Goal: Task Accomplishment & Management: Use online tool/utility

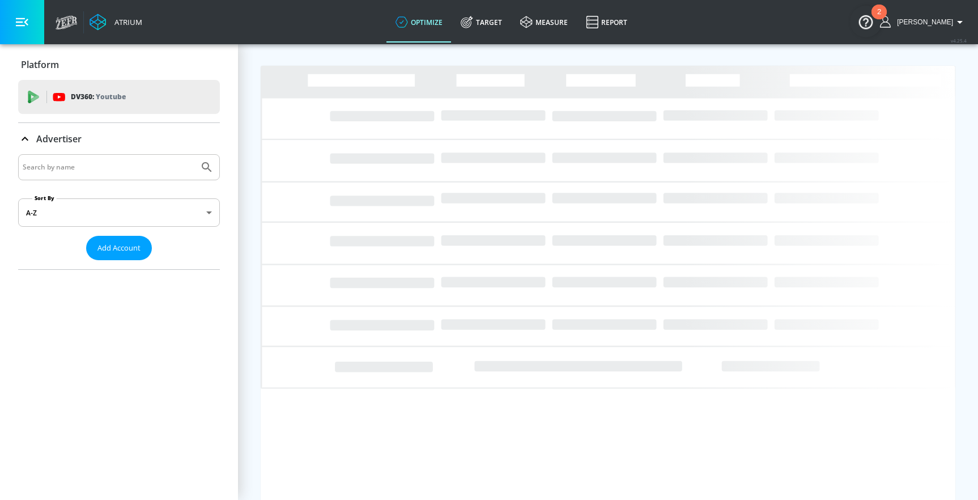
click at [122, 163] on input "Search by name" at bounding box center [109, 167] width 172 height 15
type input "tda b"
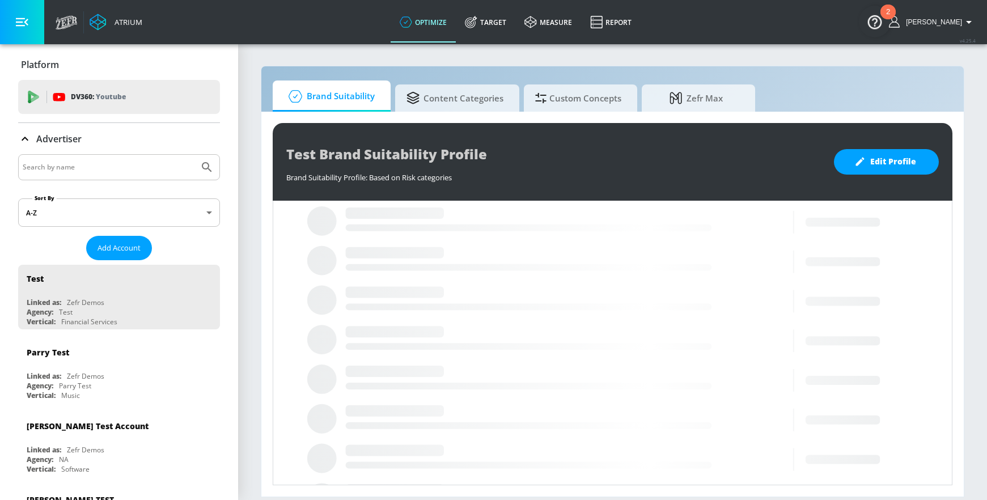
click at [96, 164] on input "Search by name" at bounding box center [109, 167] width 172 height 15
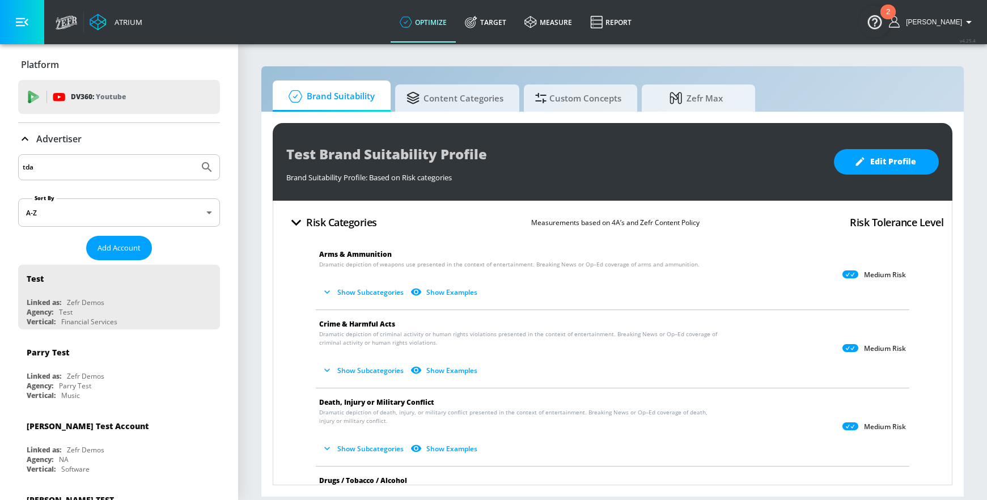
click at [194, 155] on button "Submit Search" at bounding box center [206, 167] width 25 height 25
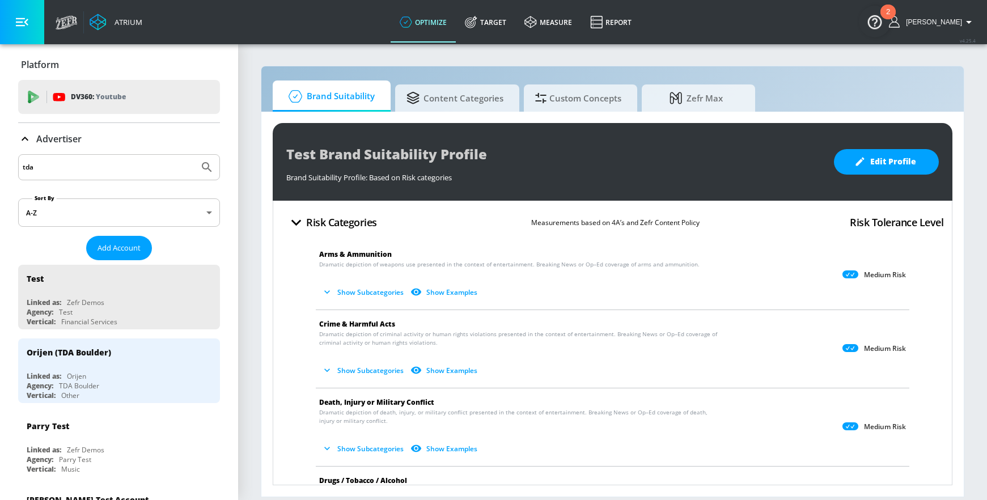
drag, startPoint x: 29, startPoint y: 167, endPoint x: -15, endPoint y: 164, distance: 44.9
click at [0, 164] on html "Atrium optimize Target measure Report optimize Target measure Report v 4.25.4 A…" at bounding box center [493, 250] width 987 height 500
type input "b"
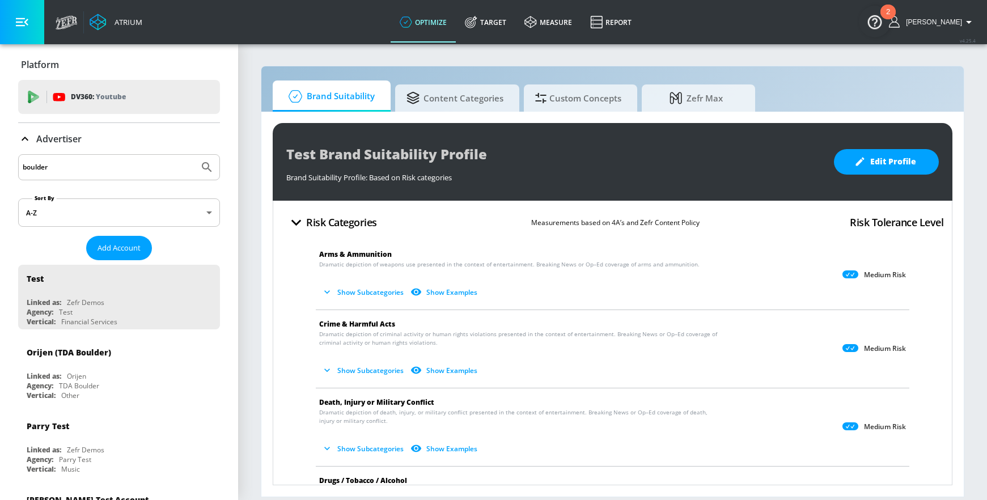
type input "boulder"
click at [194, 155] on button "Submit Search" at bounding box center [206, 167] width 25 height 25
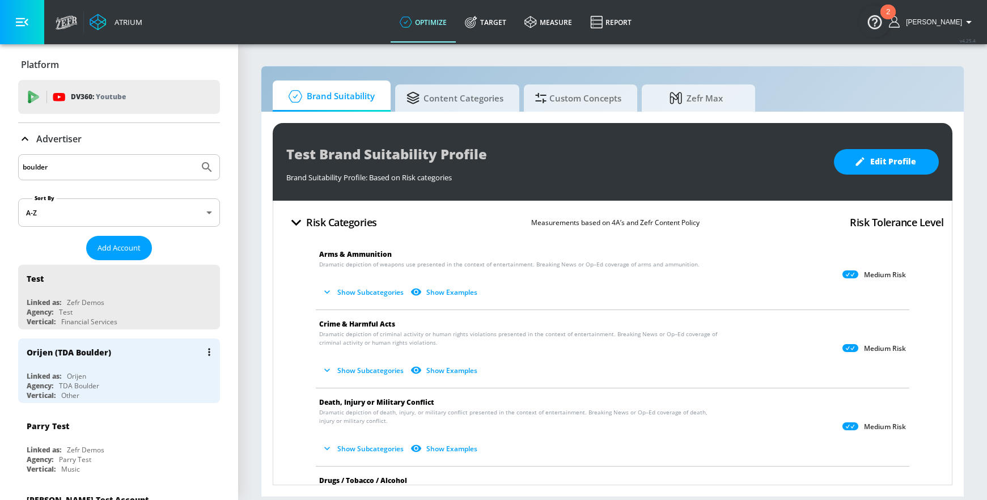
click at [62, 354] on div "Orijen (TDA Boulder)" at bounding box center [69, 352] width 84 height 11
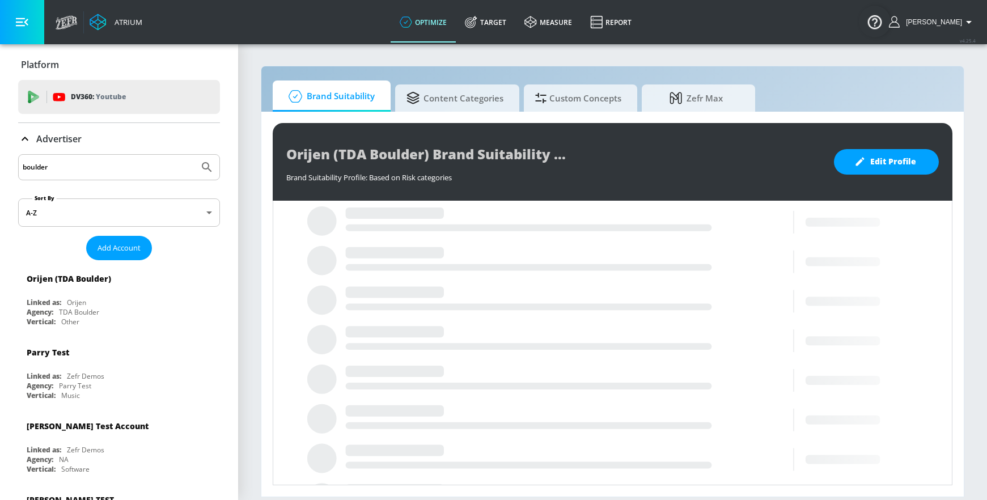
click at [61, 138] on p "Advertiser" at bounding box center [58, 139] width 45 height 12
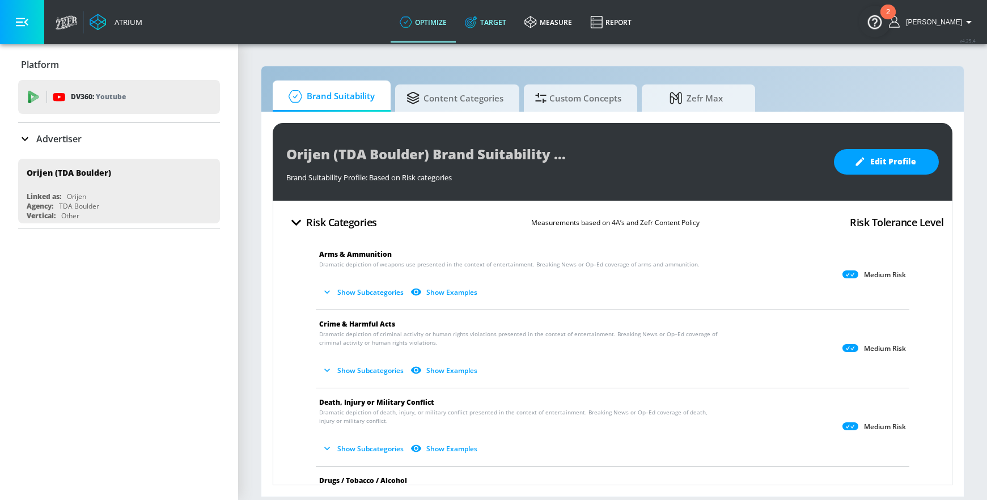
click at [472, 21] on icon at bounding box center [469, 22] width 3 height 3
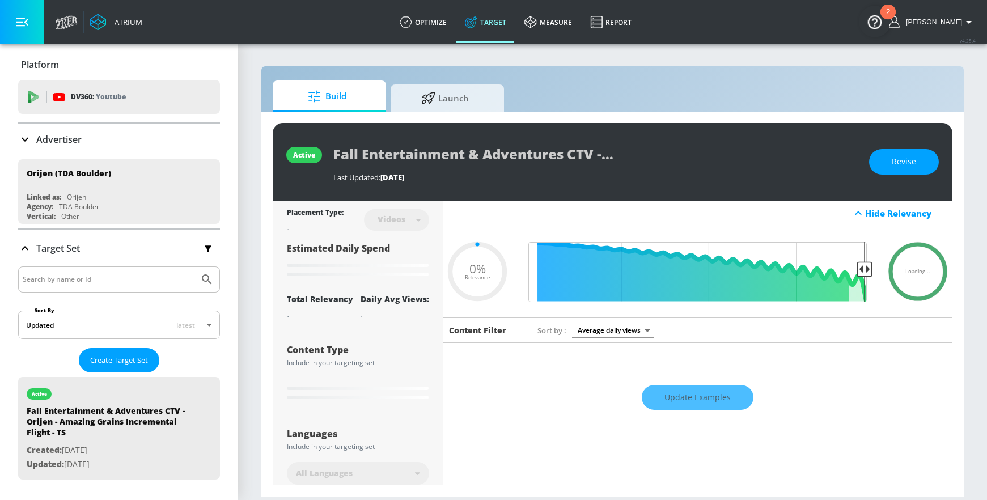
click at [67, 136] on p "Advertiser" at bounding box center [58, 139] width 45 height 12
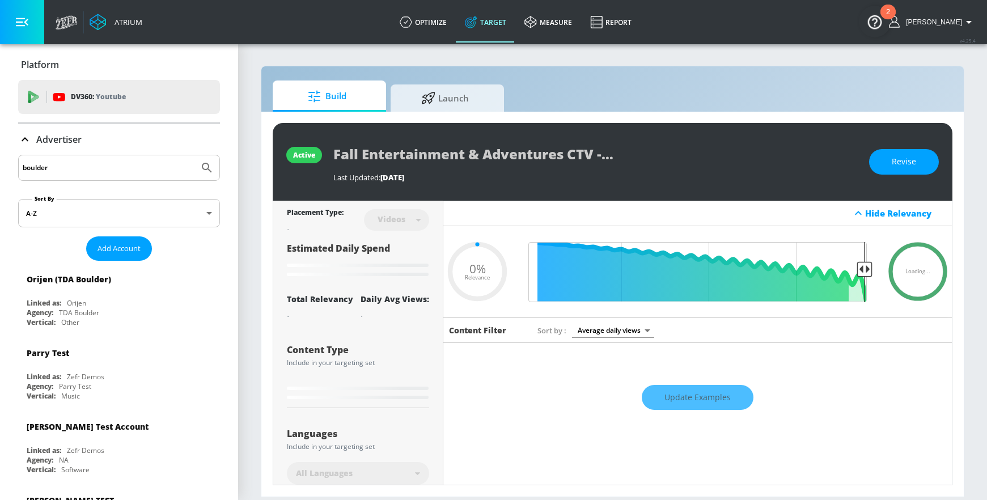
type input "0.25"
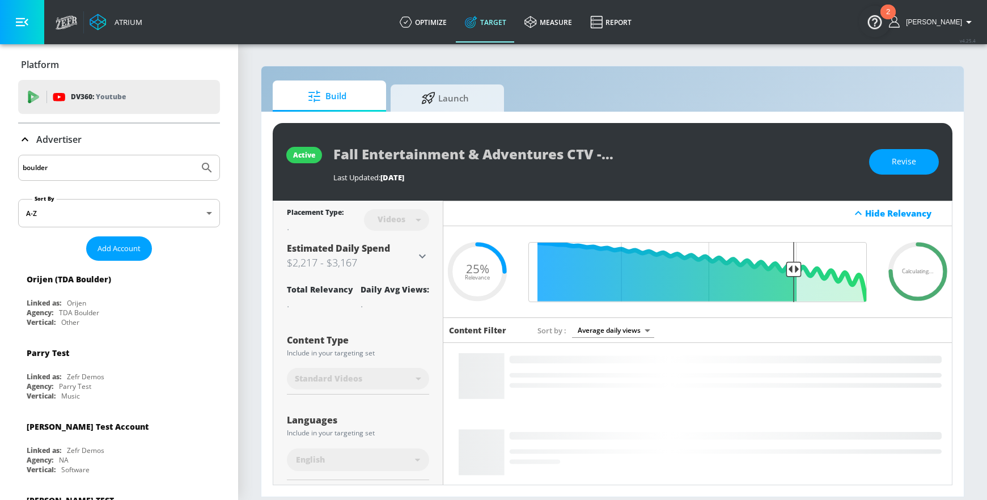
click at [109, 168] on input "boulder" at bounding box center [109, 167] width 172 height 15
click at [194, 155] on button "Submit Search" at bounding box center [206, 167] width 25 height 25
click at [204, 169] on icon "Submit Search" at bounding box center [207, 168] width 14 height 14
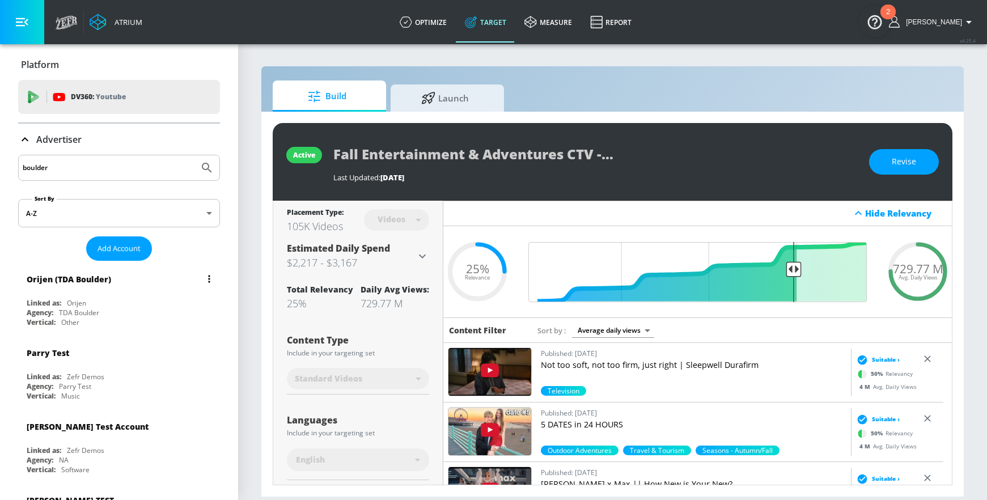
click at [48, 300] on div "Linked as:" at bounding box center [44, 303] width 35 height 10
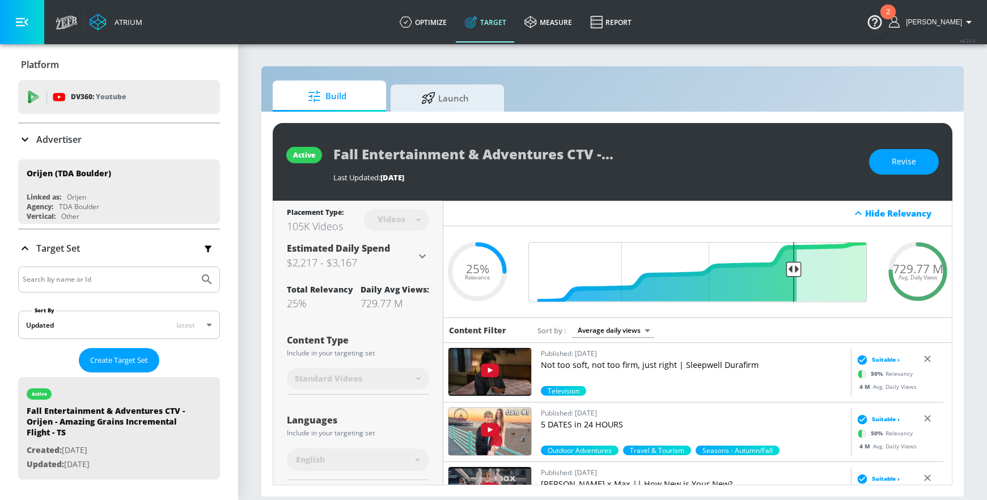
click at [70, 141] on p "Advertiser" at bounding box center [58, 139] width 45 height 12
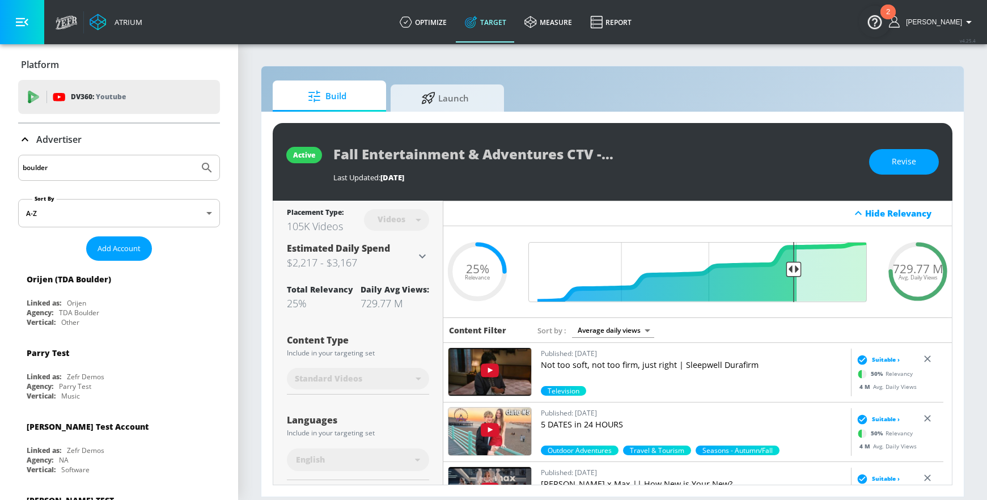
click at [85, 167] on input "boulder" at bounding box center [109, 167] width 172 height 15
drag, startPoint x: 70, startPoint y: 169, endPoint x: -15, endPoint y: 170, distance: 85.0
click at [0, 170] on html "Atrium optimize Target measure Report optimize Target measure Report v 4.25.4 A…" at bounding box center [493, 250] width 987 height 500
type input "tda"
click at [194, 155] on button "Submit Search" at bounding box center [206, 167] width 25 height 25
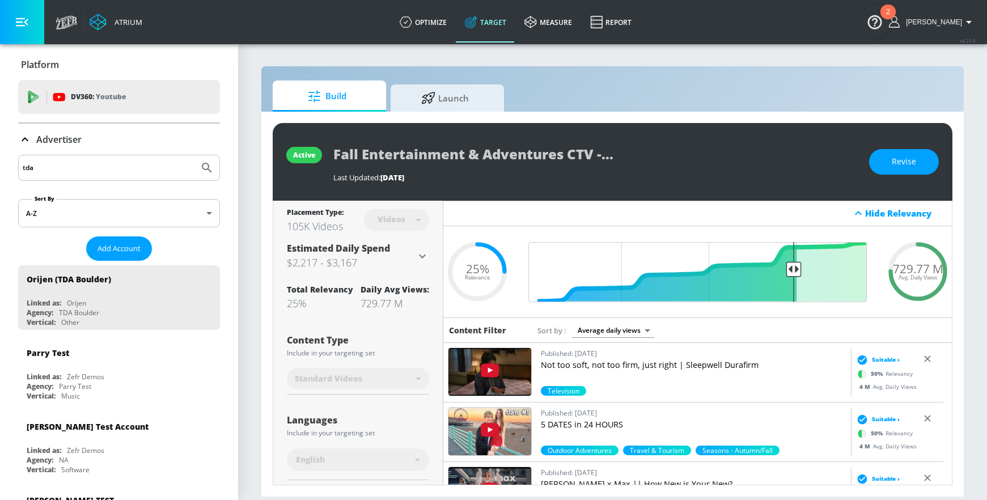
drag, startPoint x: 118, startPoint y: 170, endPoint x: 18, endPoint y: 170, distance: 100.3
click at [18, 170] on div "tda" at bounding box center [119, 168] width 202 height 26
click at [194, 155] on button "Submit Search" at bounding box center [206, 167] width 25 height 25
click at [55, 167] on input "ftaoy" at bounding box center [109, 167] width 172 height 15
type input "f"
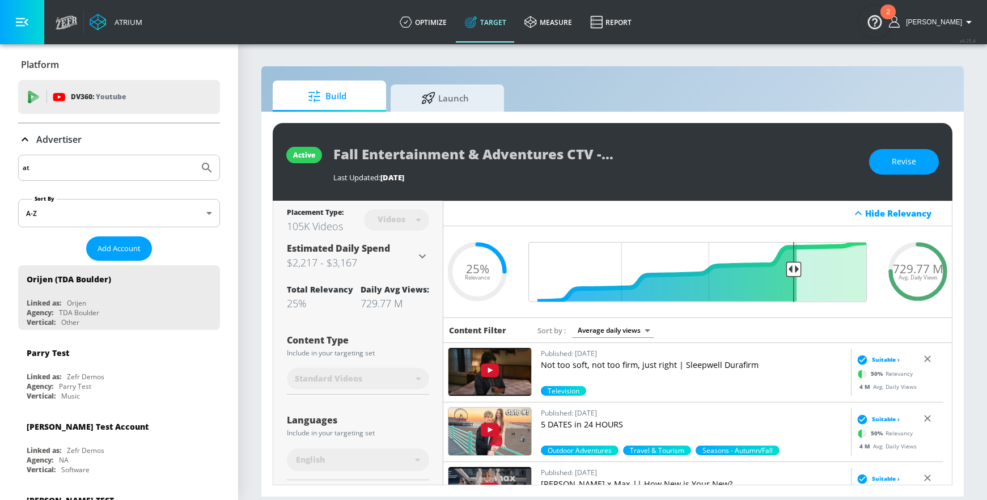
type input "a"
click at [194, 155] on button "Submit Search" at bounding box center [206, 167] width 25 height 25
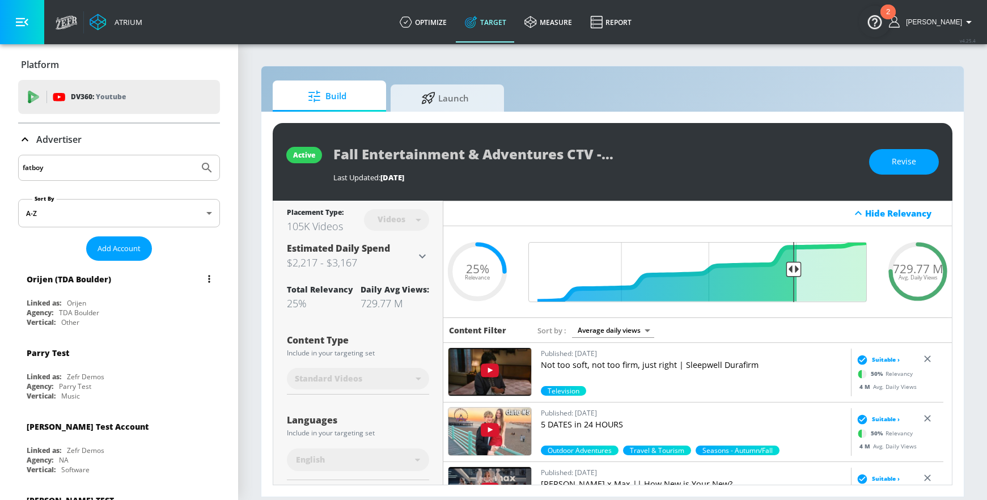
click at [94, 299] on div "Linked as: Orijen" at bounding box center [122, 303] width 190 height 10
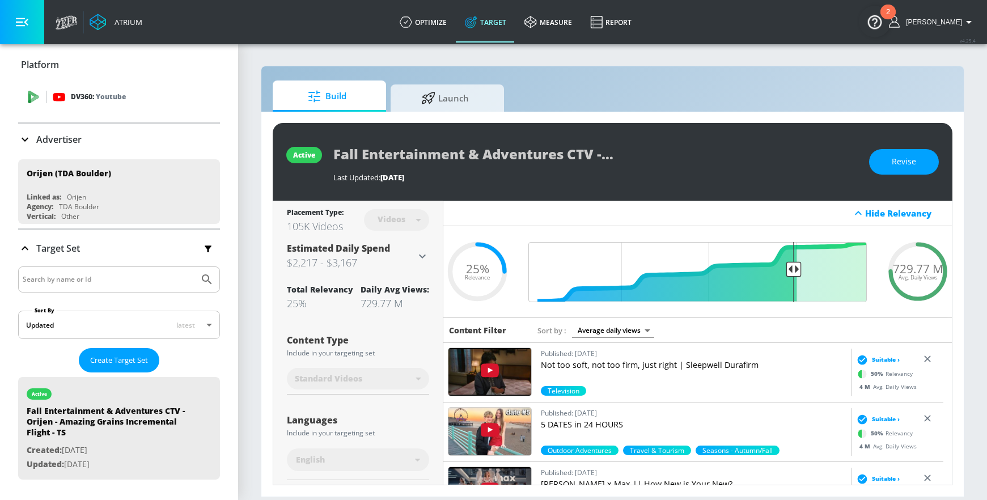
click at [84, 99] on p "DV360: Youtube" at bounding box center [98, 97] width 55 height 12
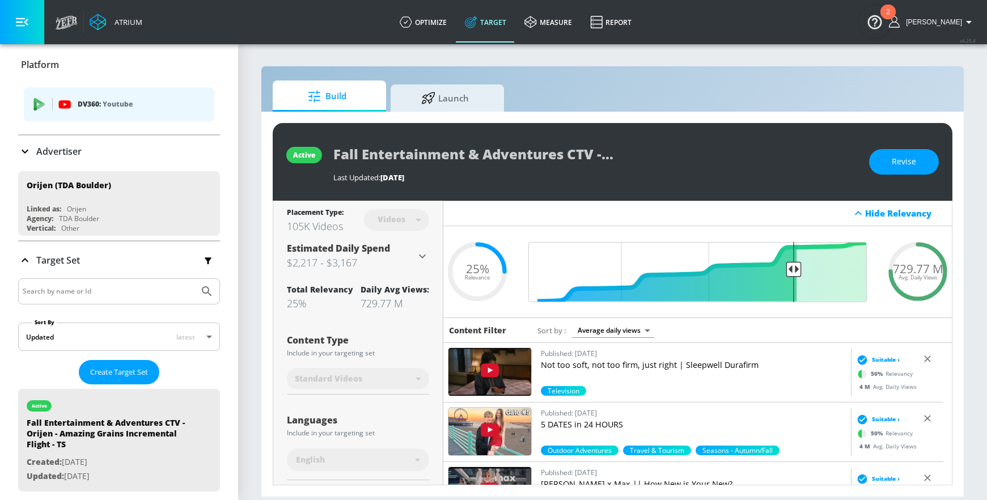
click at [84, 99] on p "DV360: Youtube" at bounding box center [142, 104] width 128 height 12
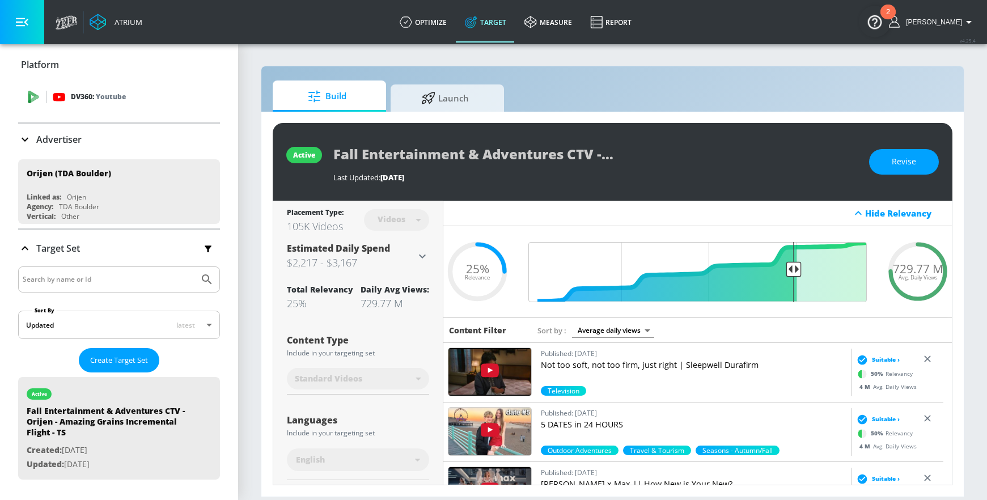
click at [137, 99] on div "DV360: Youtube" at bounding box center [132, 97] width 158 height 12
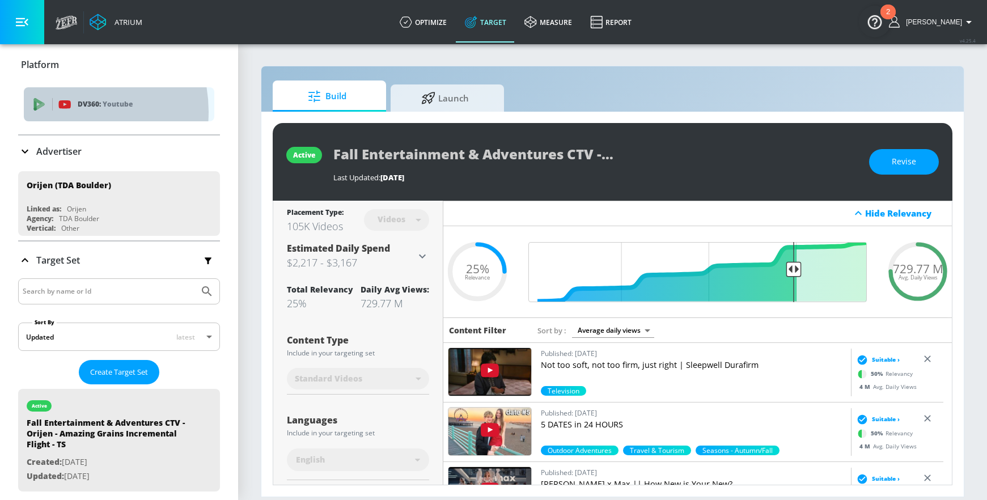
click at [62, 112] on div "DV360: Youtube" at bounding box center [119, 104] width 190 height 34
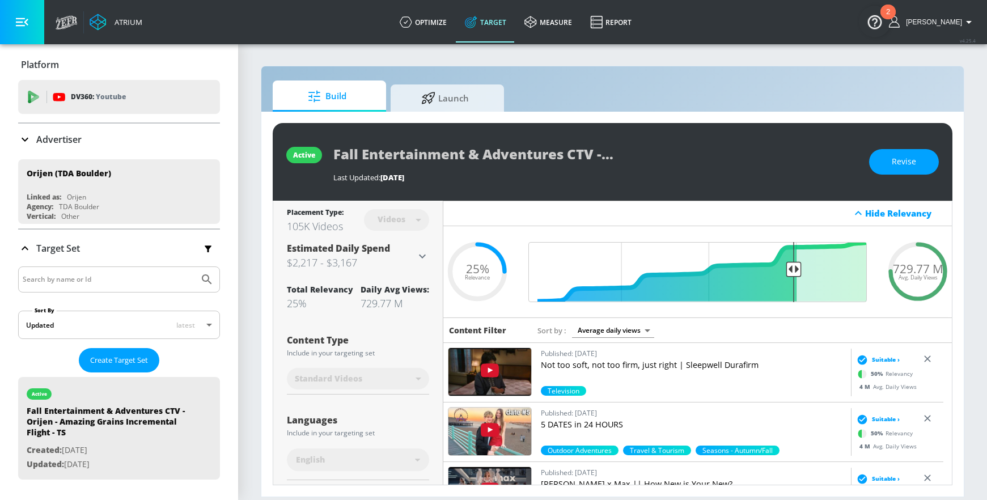
click at [67, 143] on p "Advertiser" at bounding box center [58, 139] width 45 height 12
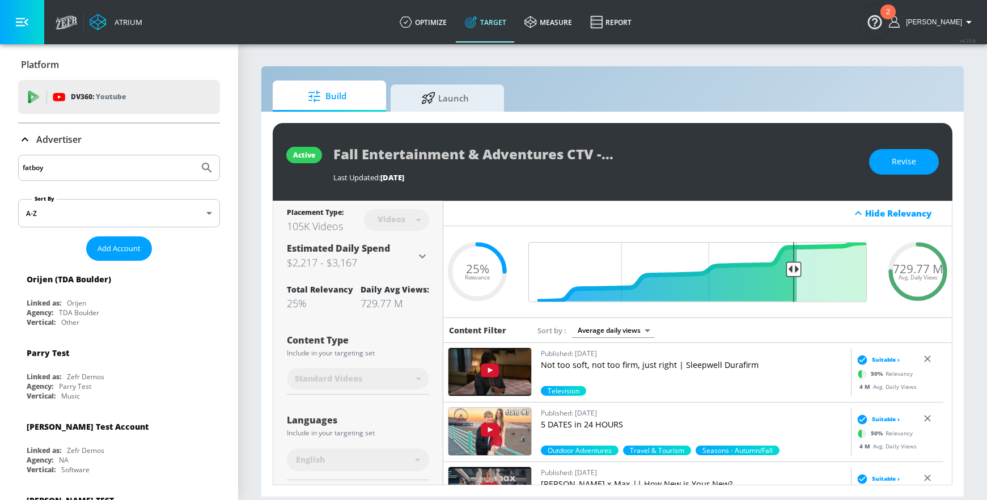
click at [86, 163] on input "fatboy" at bounding box center [109, 167] width 172 height 15
type input "fat"
click at [194, 155] on button "Submit Search" at bounding box center [206, 167] width 25 height 25
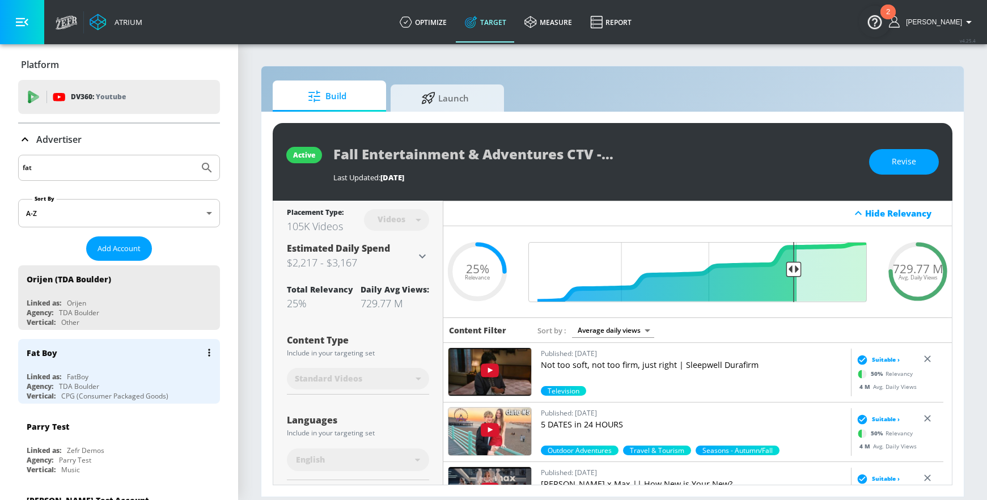
click at [79, 378] on div "FatBoy" at bounding box center [78, 377] width 22 height 10
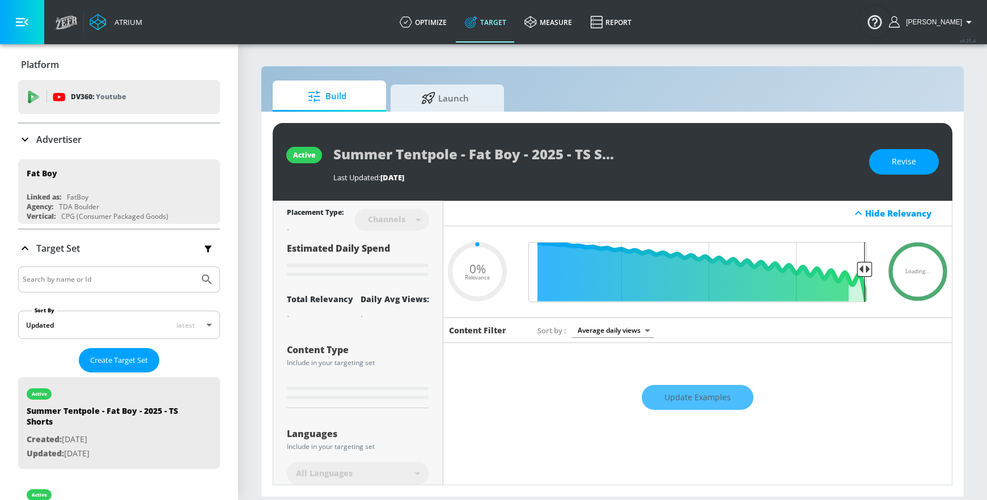
type input "0.05"
click at [556, 20] on link "measure" at bounding box center [548, 22] width 66 height 41
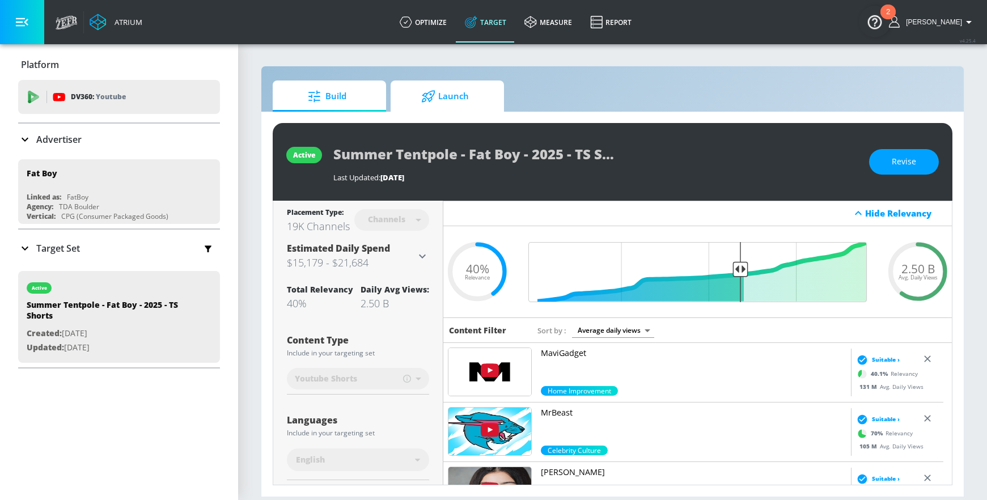
click at [453, 92] on span "Launch" at bounding box center [445, 96] width 86 height 27
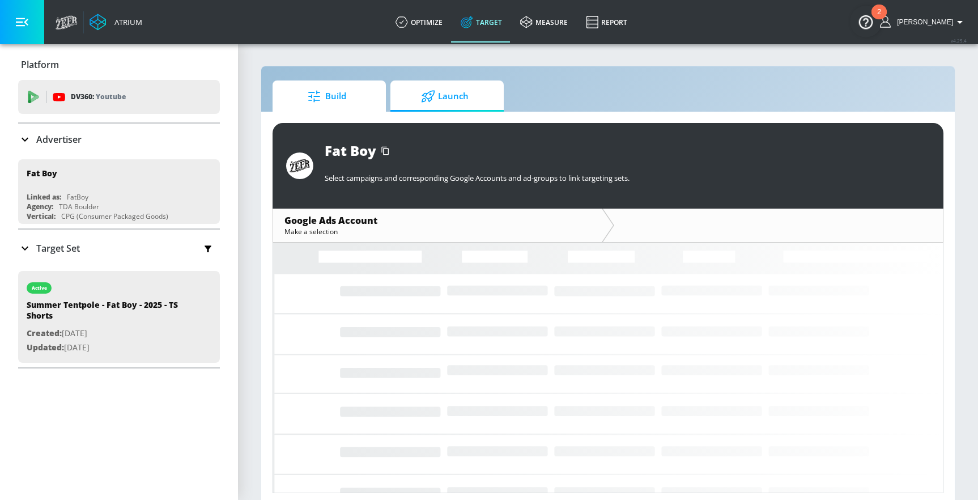
click at [333, 94] on span "Build" at bounding box center [327, 96] width 86 height 27
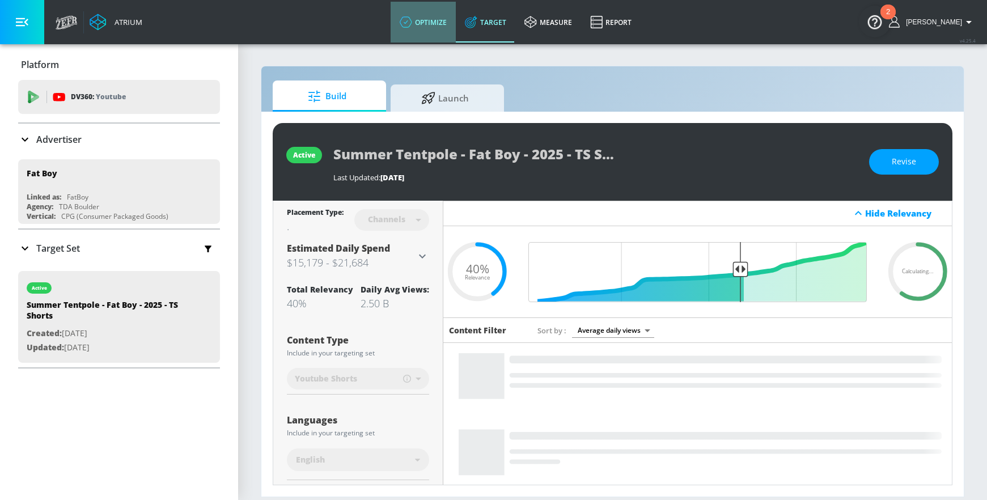
click at [440, 19] on link "optimize" at bounding box center [423, 22] width 65 height 41
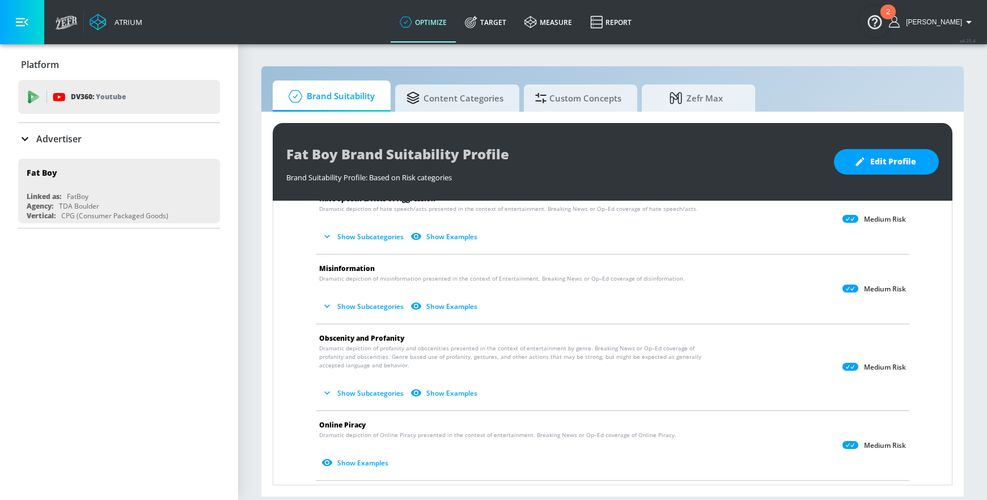
scroll to position [348, 0]
